Goal: Check status: Check status

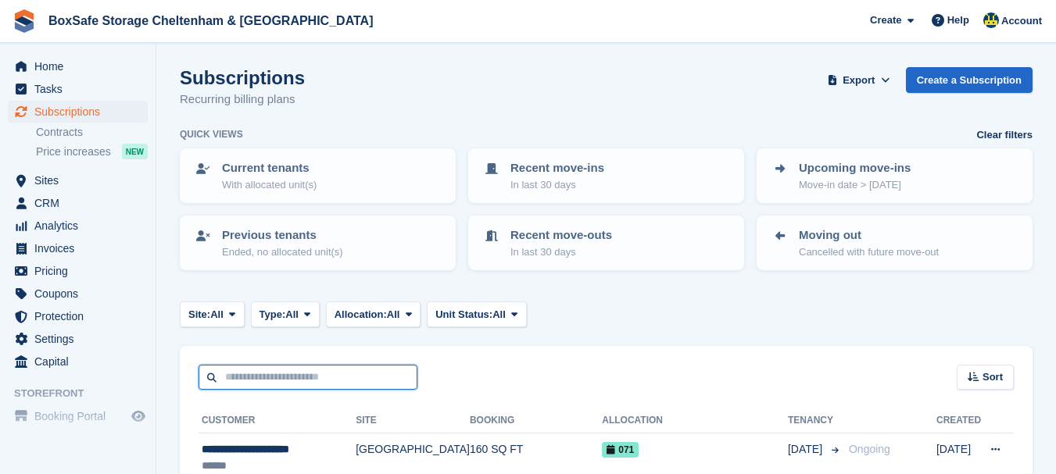
click at [261, 386] on input "text" at bounding box center [307, 378] width 219 height 26
type input "********"
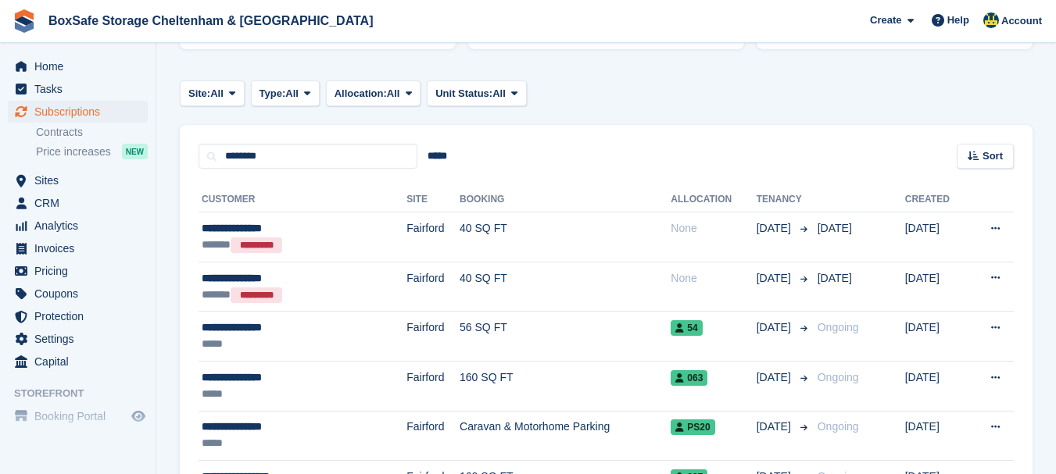
scroll to position [219, 0]
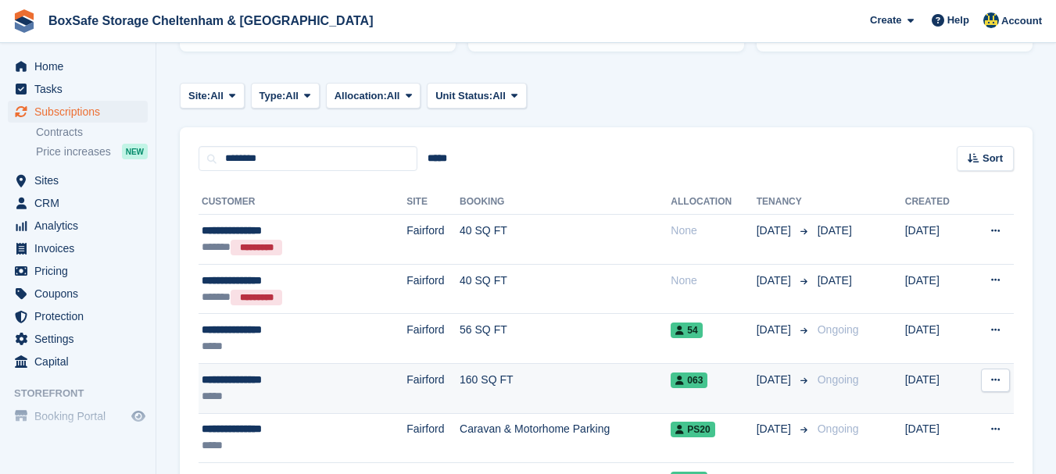
click at [259, 385] on div "**********" at bounding box center [274, 380] width 145 height 16
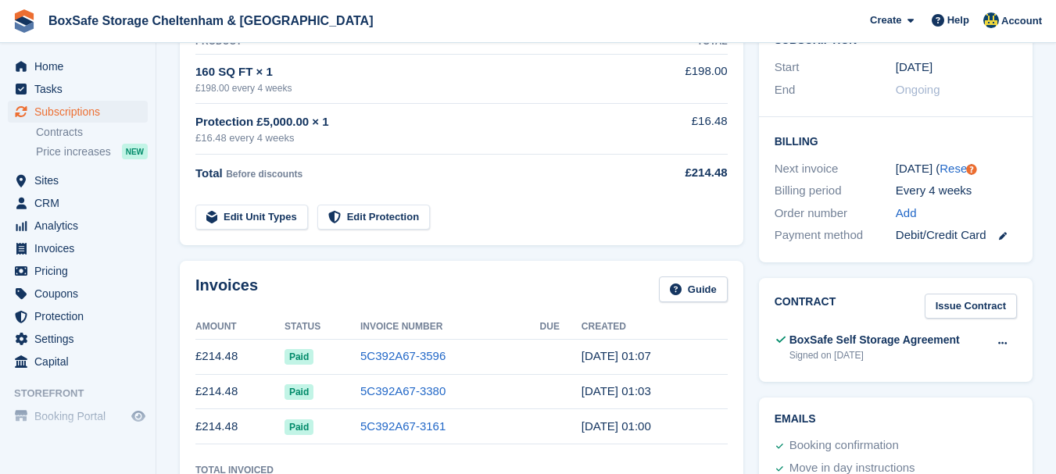
scroll to position [313, 0]
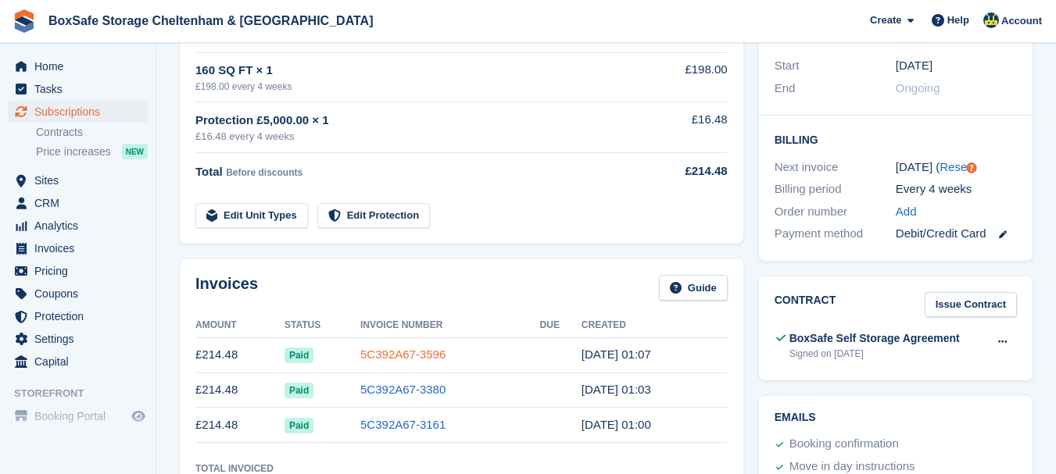
click at [417, 361] on link "5C392A67-3596" at bounding box center [402, 354] width 85 height 13
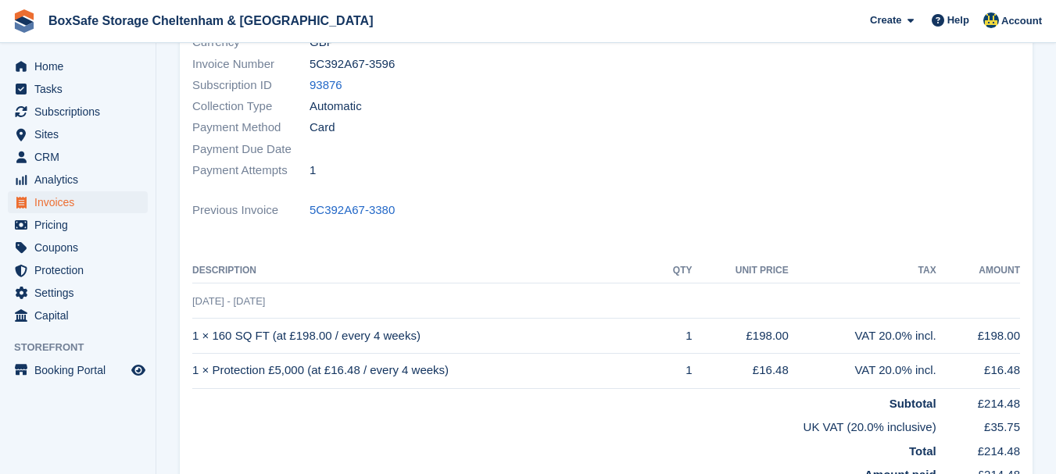
scroll to position [205, 0]
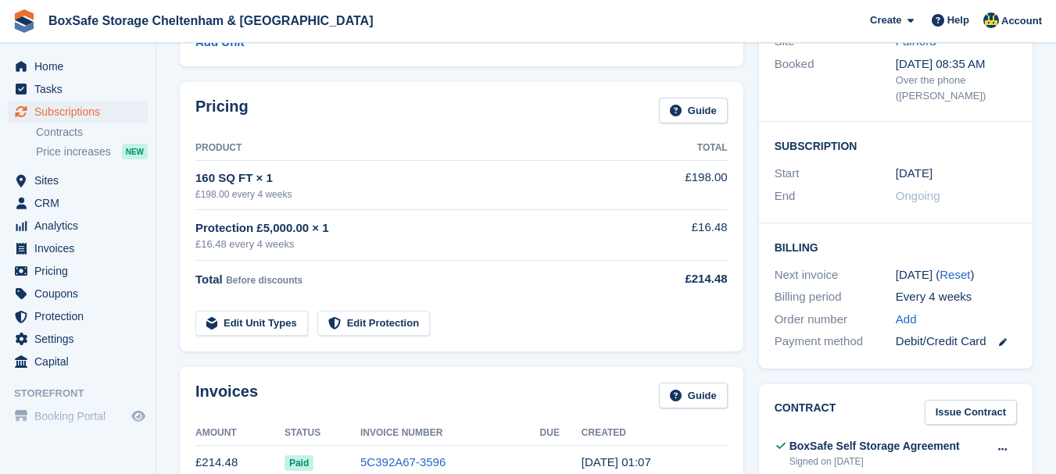
scroll to position [313, 0]
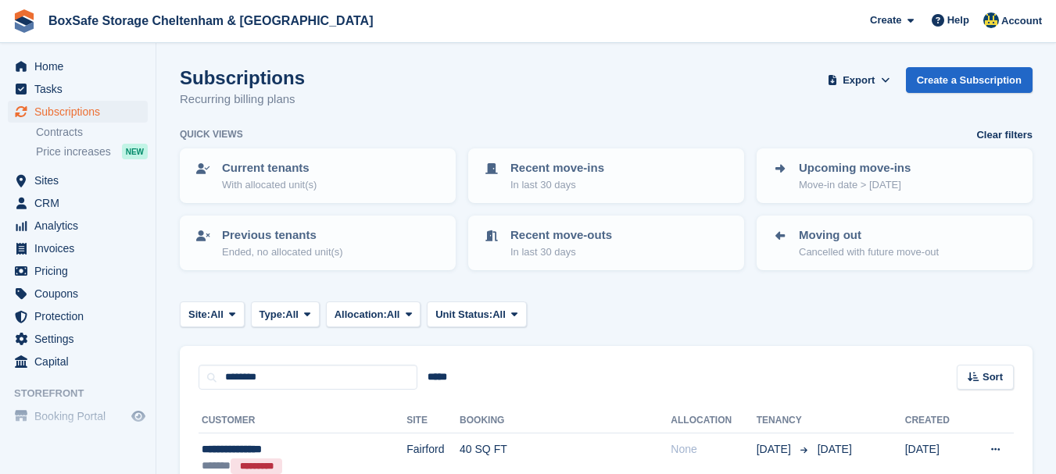
scroll to position [219, 0]
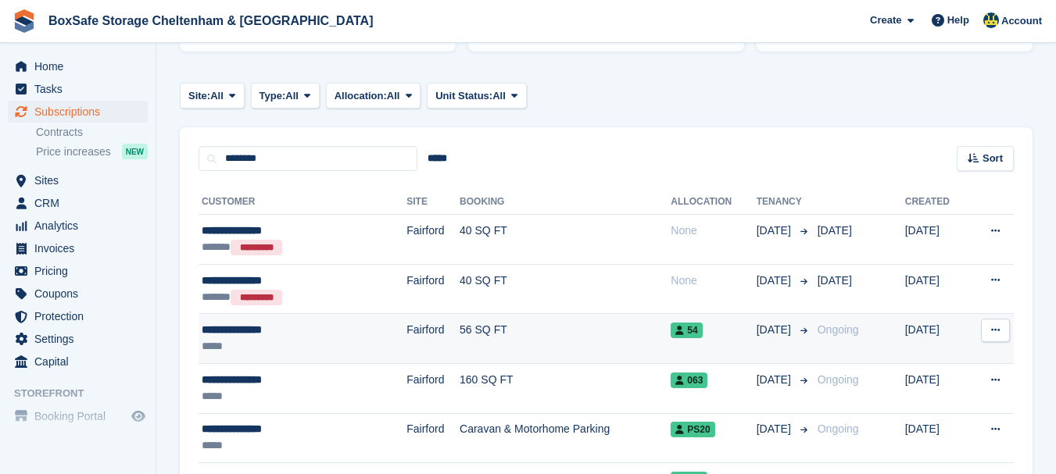
click at [238, 331] on div "**********" at bounding box center [274, 330] width 145 height 16
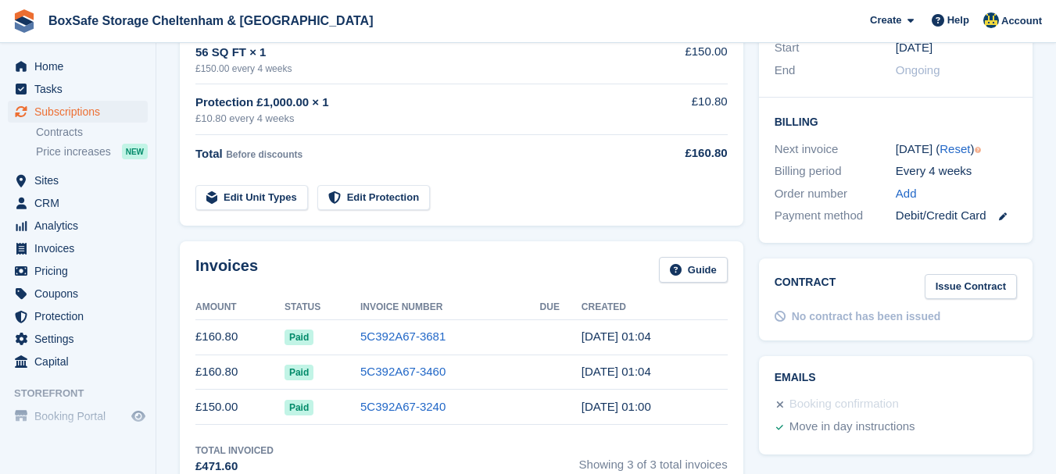
scroll to position [344, 0]
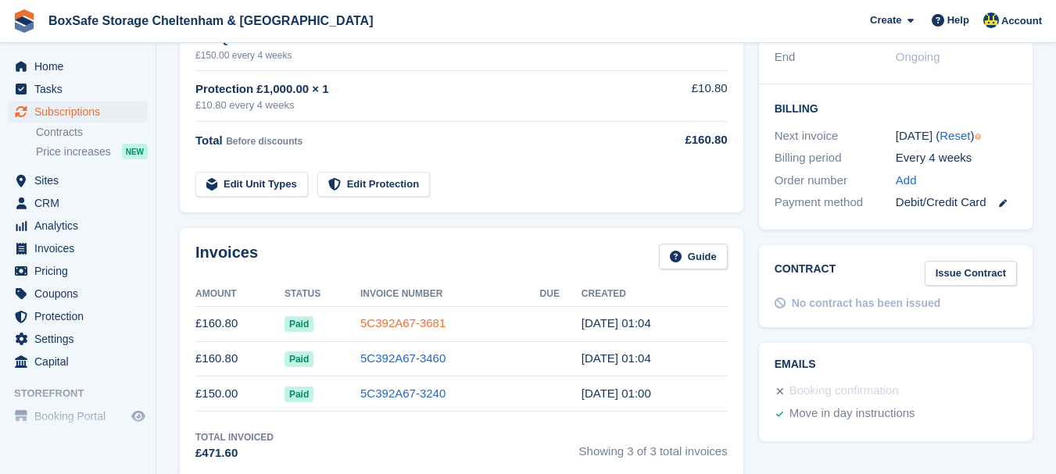
click at [386, 323] on link "5C392A67-3681" at bounding box center [402, 322] width 85 height 13
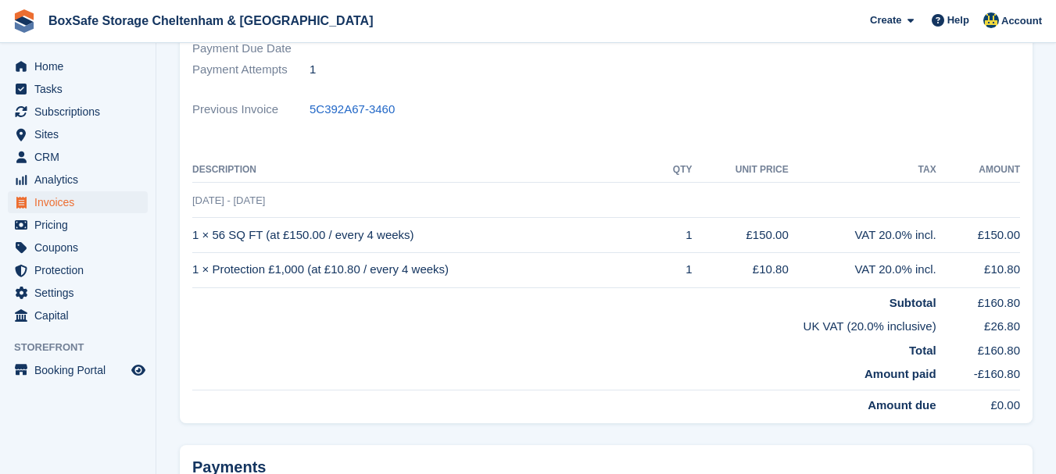
scroll to position [326, 0]
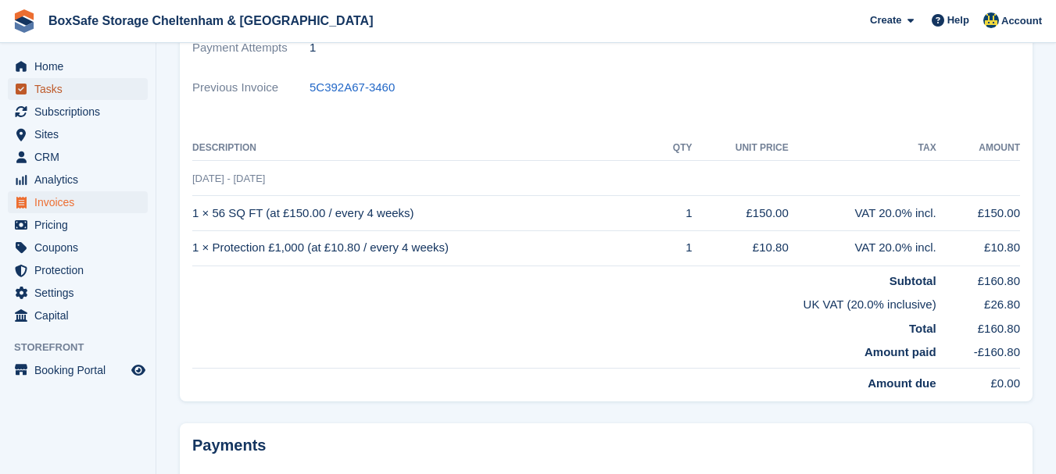
click at [67, 78] on span "Tasks" at bounding box center [81, 89] width 94 height 22
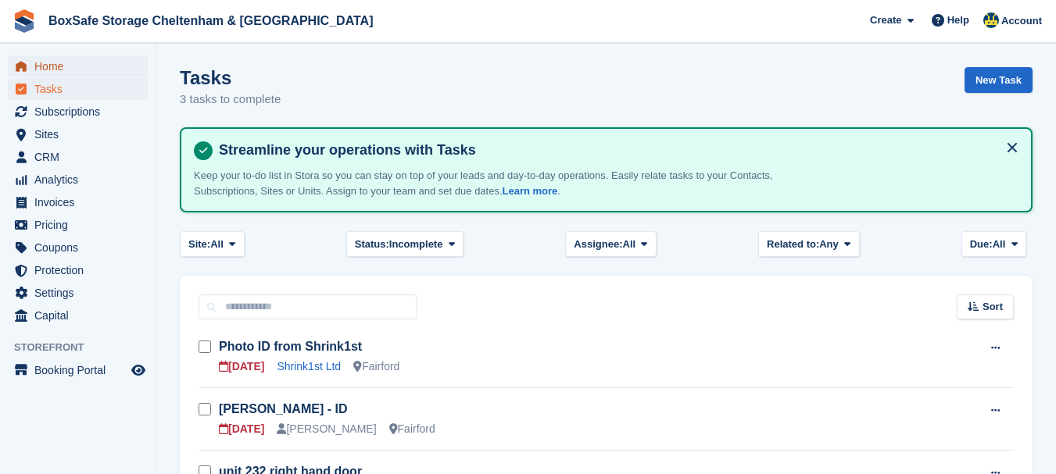
click at [67, 63] on span "Home" at bounding box center [81, 66] width 94 height 22
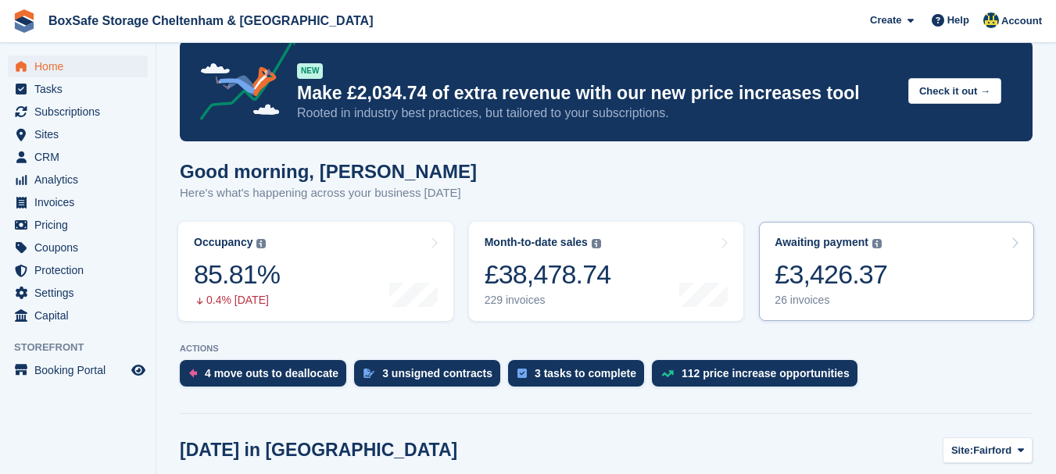
scroll to position [27, 0]
click at [859, 285] on div "£3,426.37" at bounding box center [830, 275] width 113 height 32
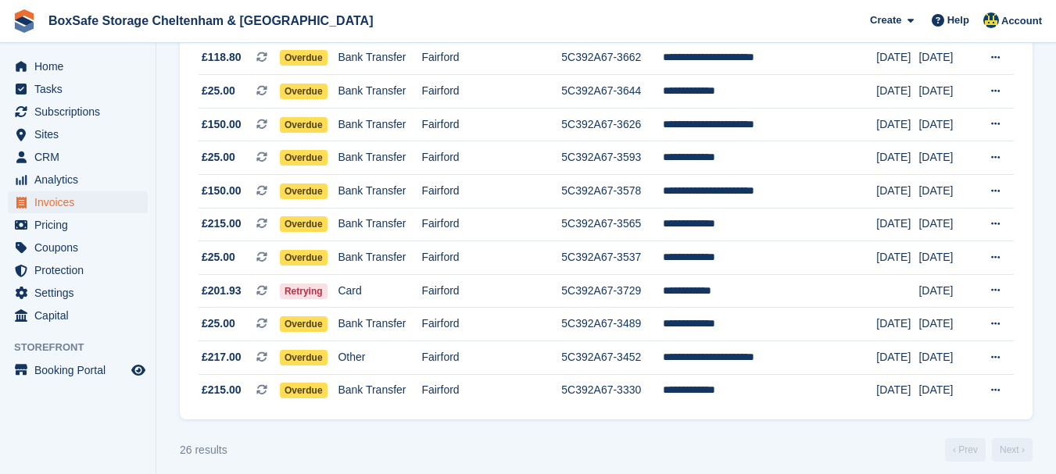
scroll to position [731, 0]
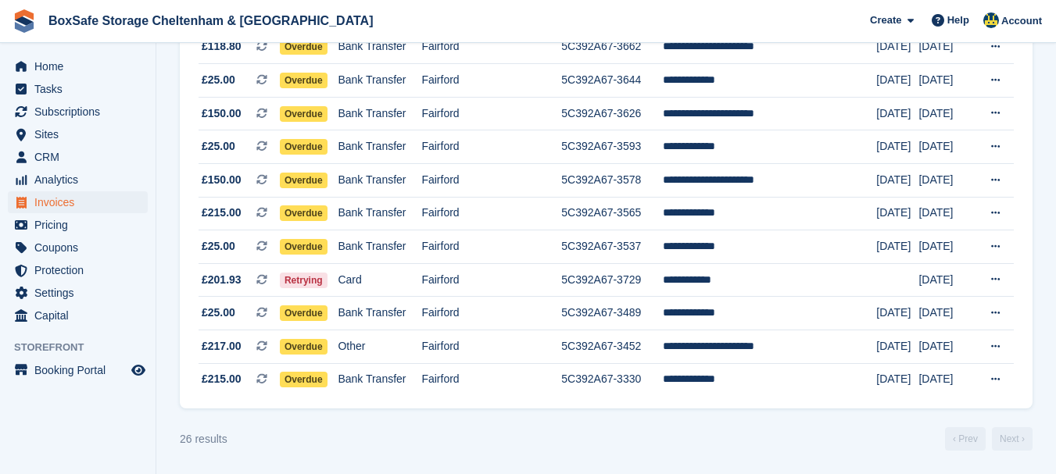
click at [713, 346] on td "**********" at bounding box center [770, 347] width 214 height 34
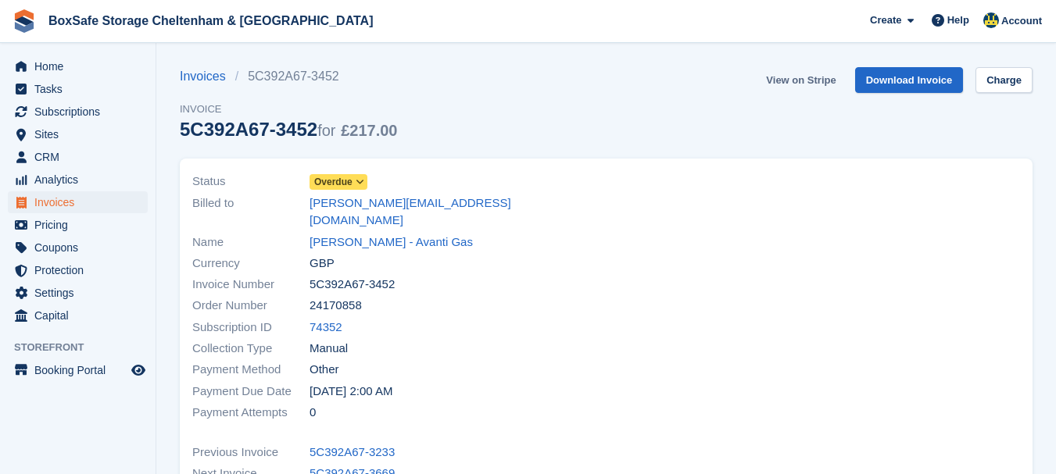
click at [801, 80] on link "View on Stripe" at bounding box center [801, 80] width 82 height 26
click at [94, 72] on span "Home" at bounding box center [81, 66] width 94 height 22
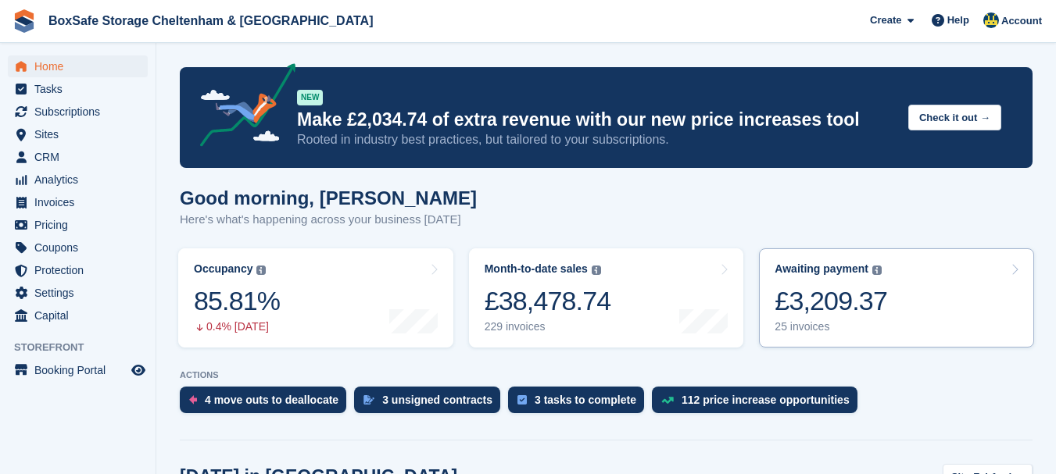
click at [853, 306] on div "£3,209.37" at bounding box center [830, 301] width 113 height 32
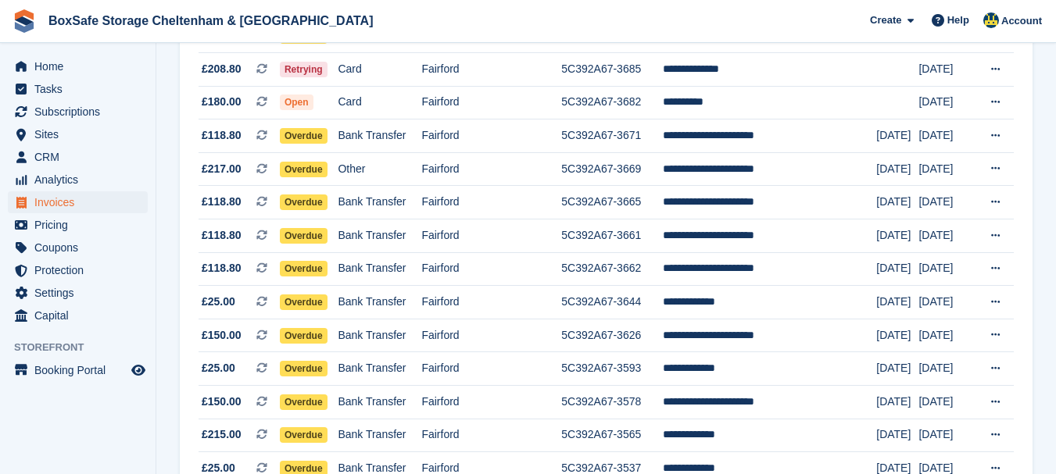
scroll to position [577, 0]
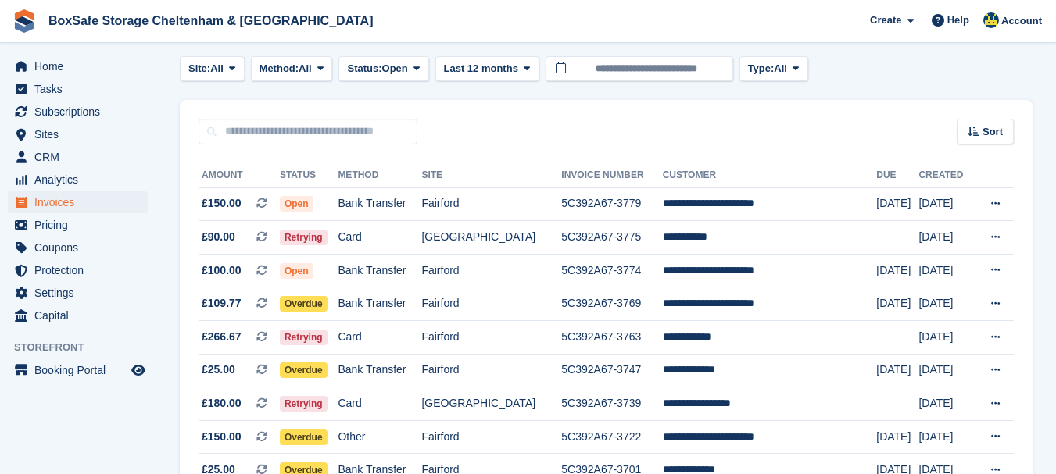
scroll to position [62, 0]
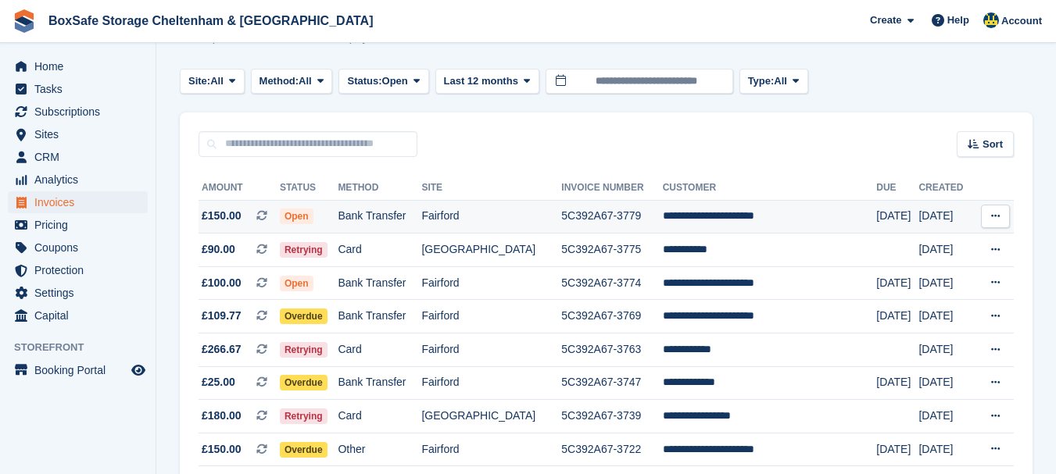
click at [742, 213] on td "**********" at bounding box center [770, 217] width 214 height 34
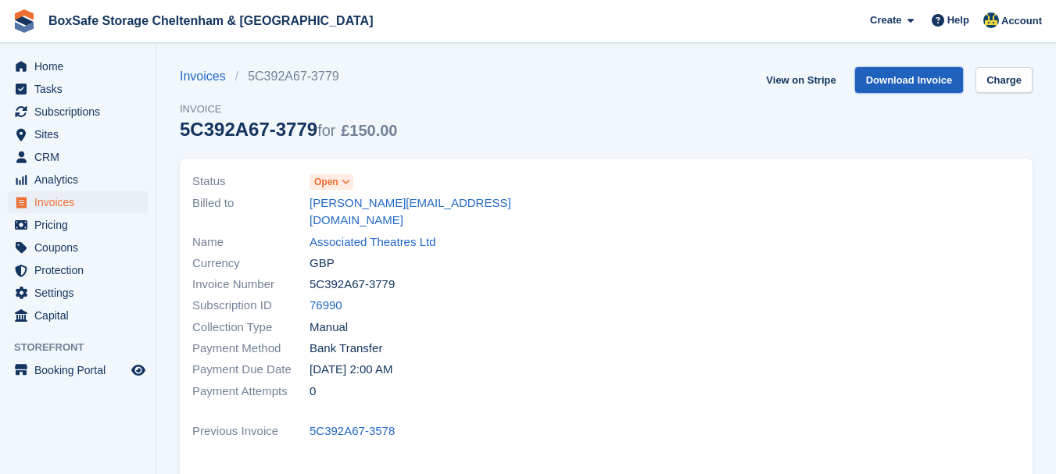
click at [895, 82] on link "Download Invoice" at bounding box center [909, 80] width 109 height 26
click at [56, 62] on span "Home" at bounding box center [81, 66] width 94 height 22
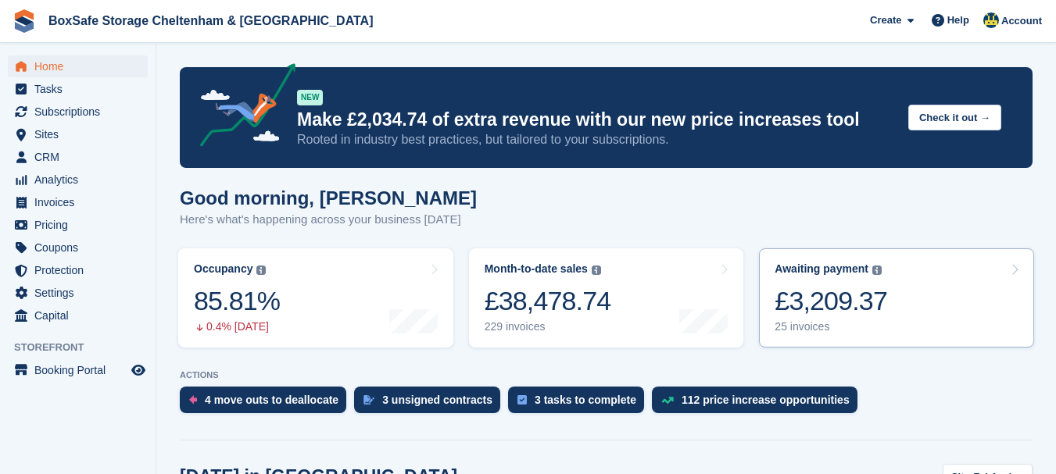
click at [833, 300] on div "£3,209.37" at bounding box center [830, 301] width 113 height 32
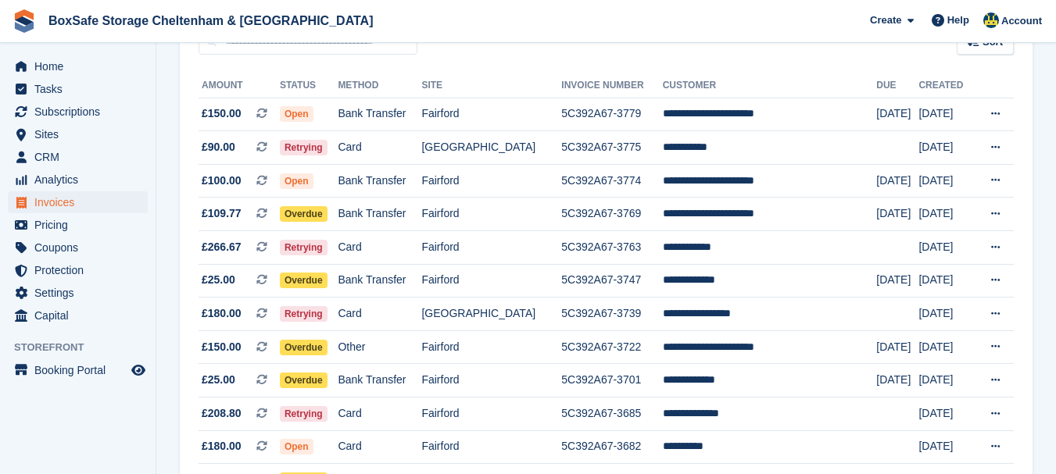
scroll to position [158, 0]
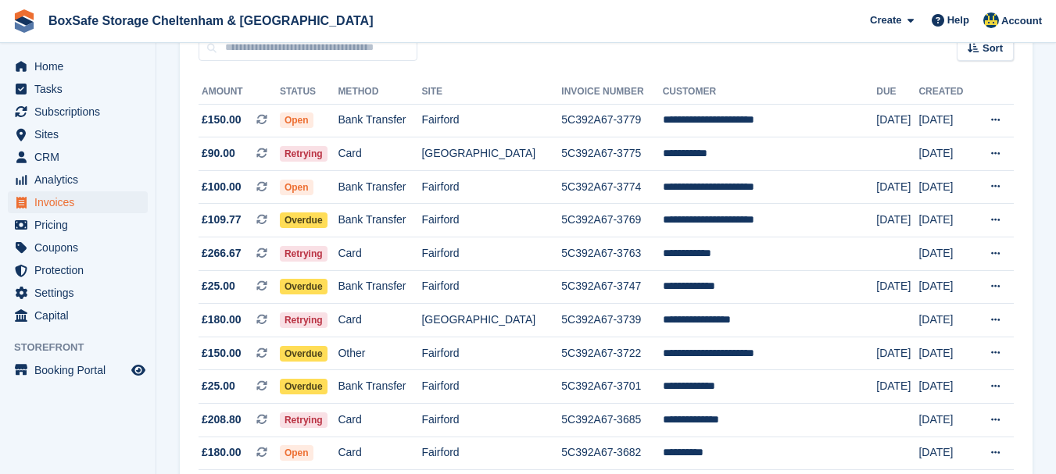
click at [576, 27] on span "BoxSafe Storage Cheltenham & Fairford Create Subscription Invoice Contact Deal …" at bounding box center [528, 21] width 1056 height 42
click at [67, 70] on span "Home" at bounding box center [81, 66] width 94 height 22
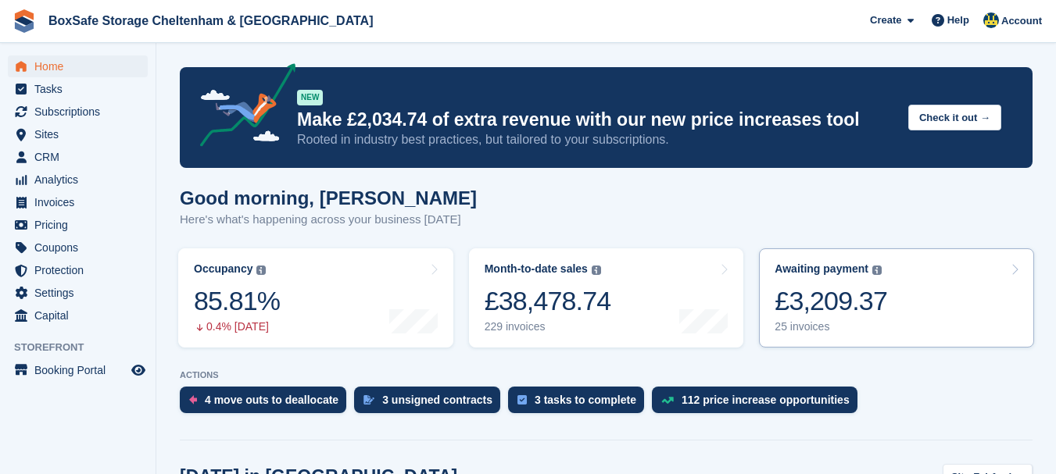
click at [828, 312] on div "£3,209.37" at bounding box center [830, 301] width 113 height 32
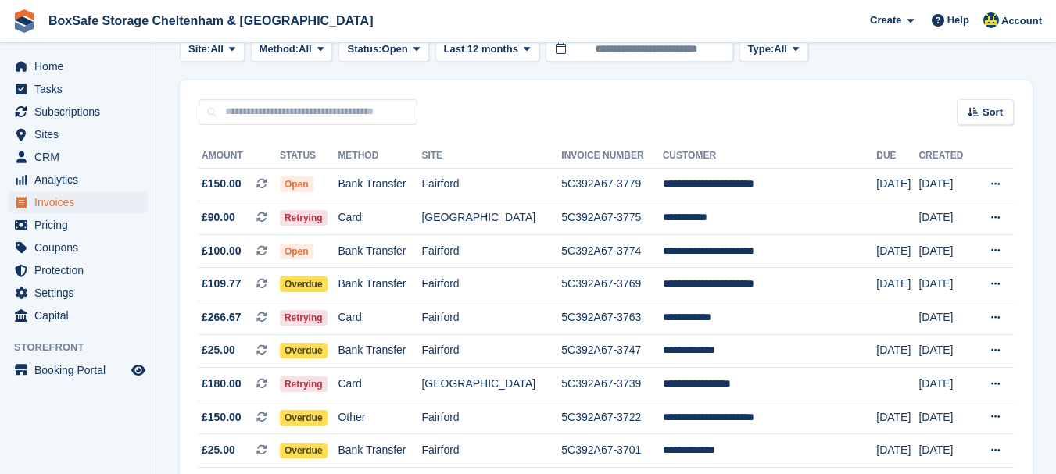
scroll to position [125, 0]
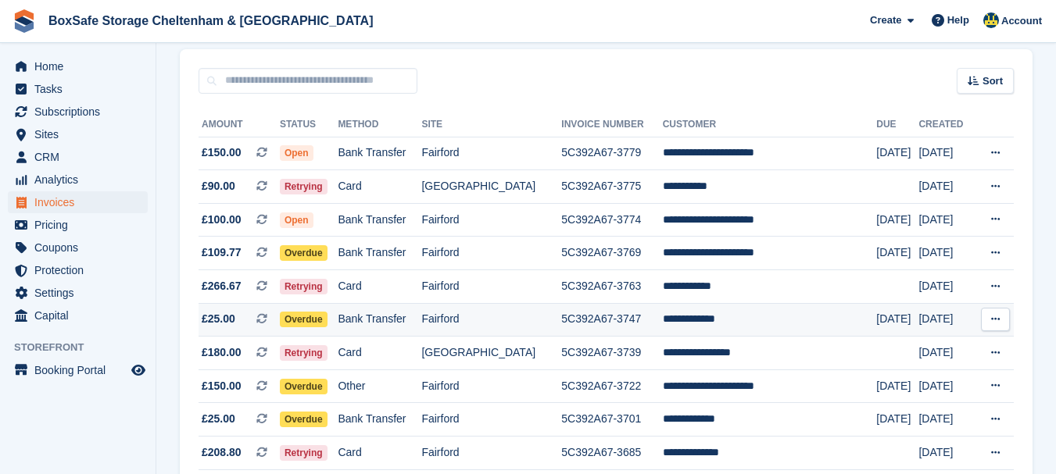
click at [698, 326] on td "**********" at bounding box center [770, 320] width 214 height 34
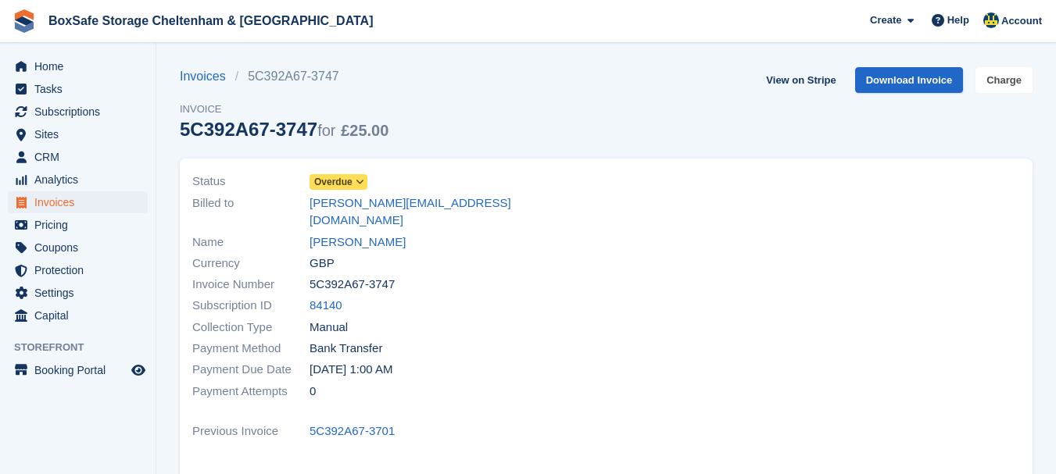
click at [1010, 80] on link "Charge" at bounding box center [1003, 80] width 57 height 26
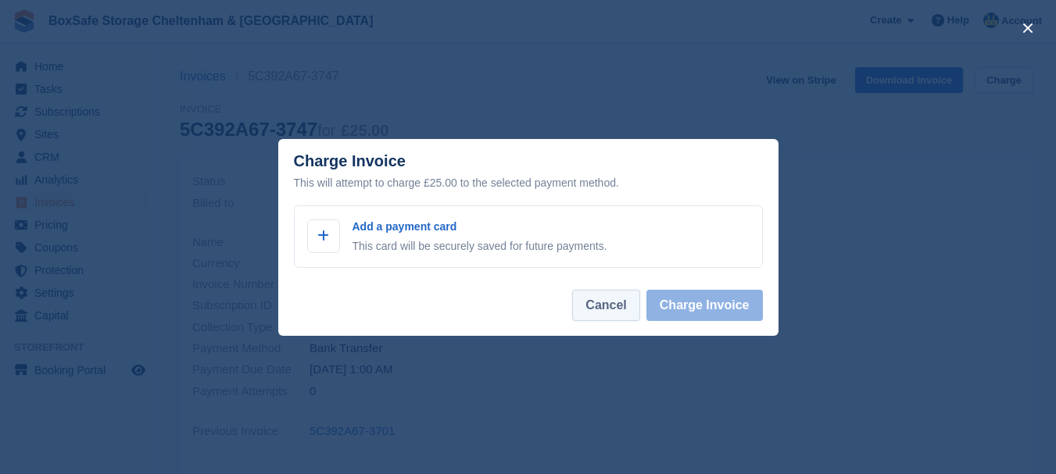
click at [626, 293] on button "Cancel" at bounding box center [605, 305] width 67 height 31
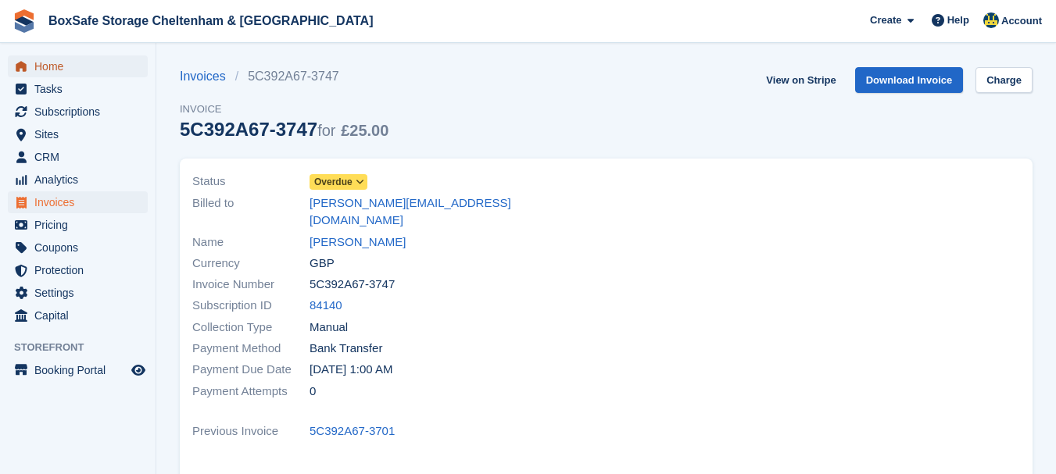
click at [44, 64] on span "Home" at bounding box center [81, 66] width 94 height 22
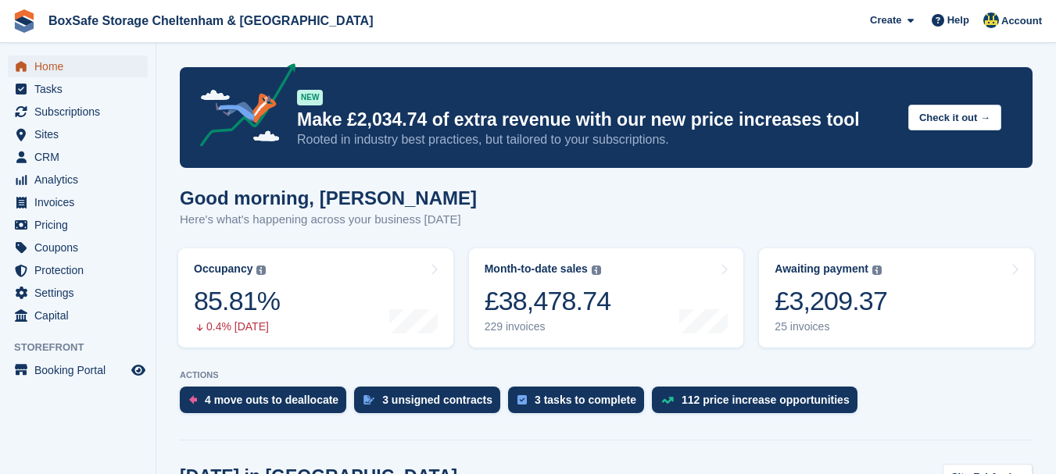
click at [59, 67] on span "Home" at bounding box center [81, 66] width 94 height 22
